Goal: Navigation & Orientation: Find specific page/section

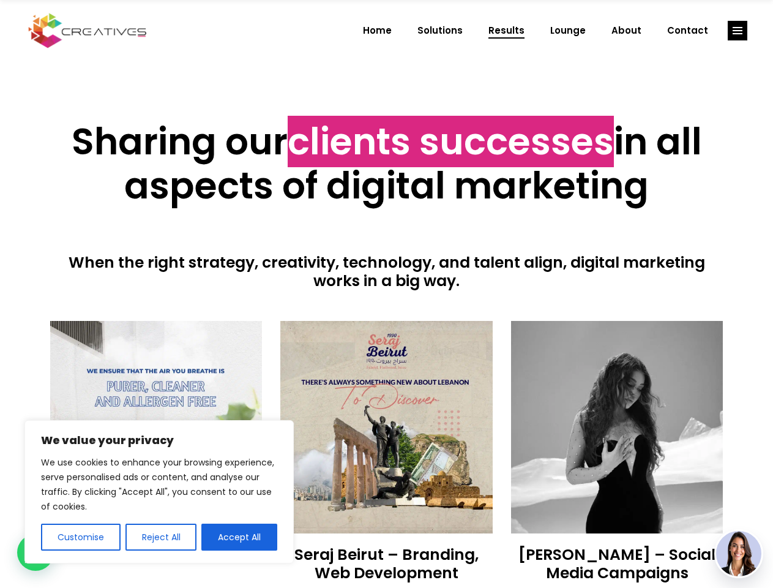
click at [386, 294] on div at bounding box center [386, 305] width 673 height 31
click at [80, 537] on button "Customise" at bounding box center [81, 536] width 80 height 27
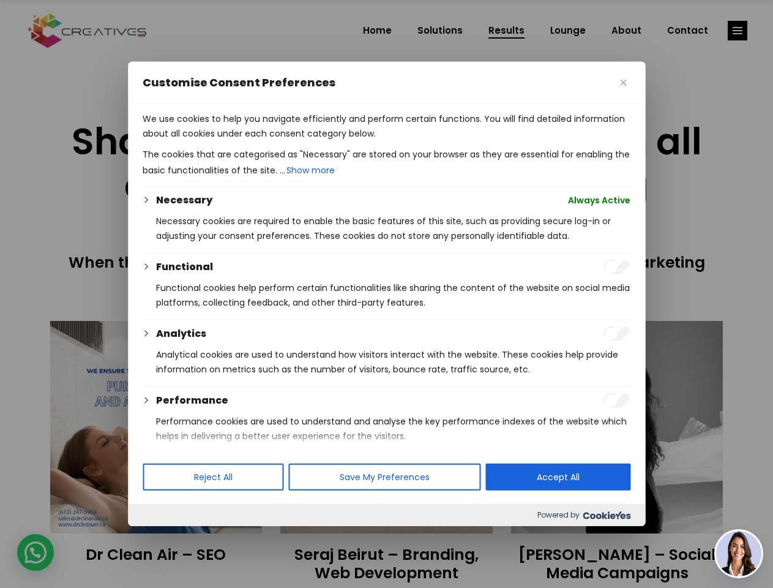
click at [160, 537] on div at bounding box center [386, 294] width 773 height 588
click at [239, 141] on p "We use cookies to help you navigate efficiently and perform certain functions. …" at bounding box center [387, 125] width 488 height 29
click at [738, 31] on div at bounding box center [386, 294] width 773 height 588
click at [739, 553] on img at bounding box center [738, 553] width 45 height 45
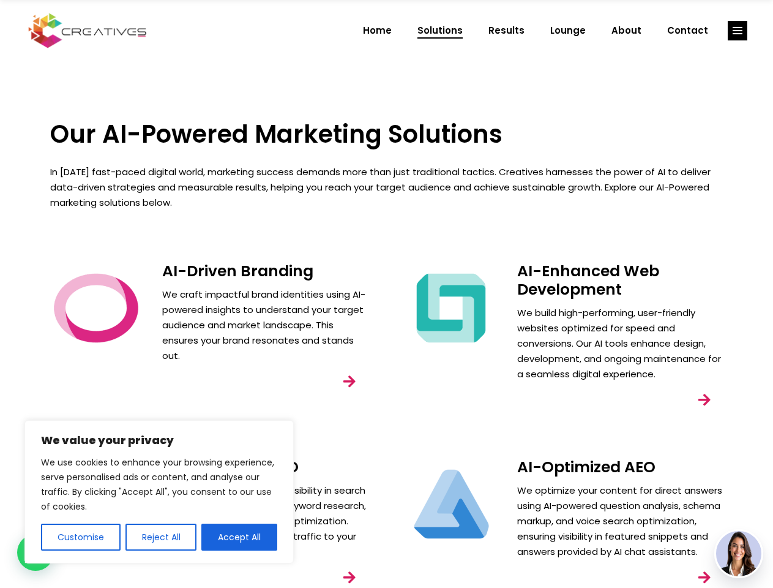
click at [387, 294] on div "AI-Enhanced Web Development We build high-performing, user-friendly websites op…" at bounding box center [564, 351] width 355 height 196
click at [80, 537] on button "Customise" at bounding box center [81, 536] width 80 height 27
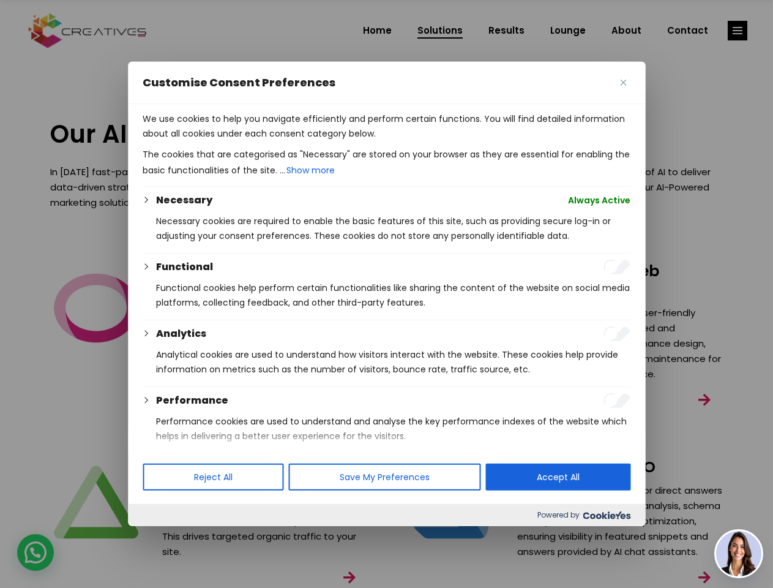
click at [160, 526] on div "Customise Consent Preferences We use cookies to help you navigate efficiently a…" at bounding box center [386, 294] width 517 height 464
click at [239, 537] on div at bounding box center [386, 294] width 773 height 588
click at [738, 31] on div at bounding box center [386, 294] width 773 height 588
click at [739, 553] on img at bounding box center [738, 553] width 45 height 45
